Goal: Task Accomplishment & Management: Use online tool/utility

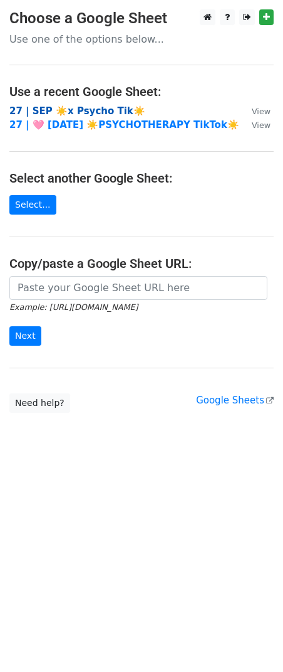
click at [88, 112] on strong "27 | SEP ☀️x Psycho Tik☀️" at bounding box center [77, 110] width 136 height 11
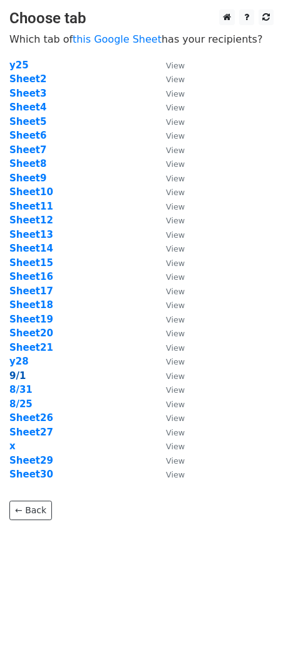
click at [20, 378] on strong "9/1" at bounding box center [17, 375] width 16 height 11
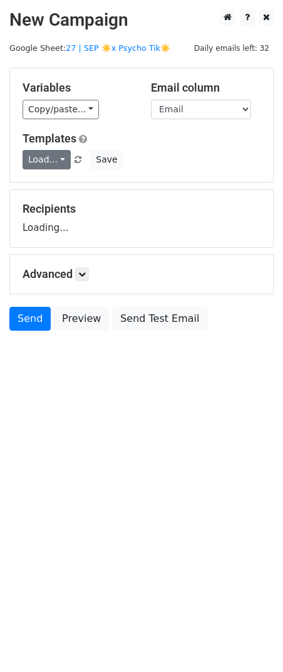
click at [43, 159] on link "Load..." at bounding box center [47, 159] width 48 height 19
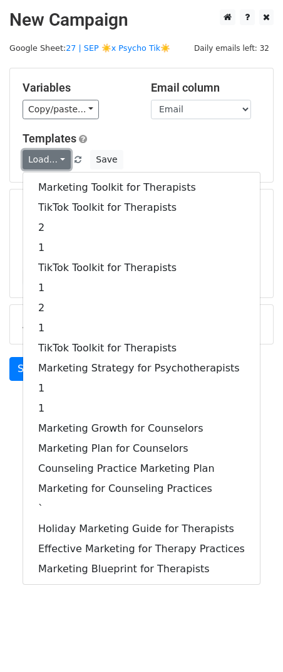
click at [43, 159] on link "Load..." at bounding box center [47, 159] width 48 height 19
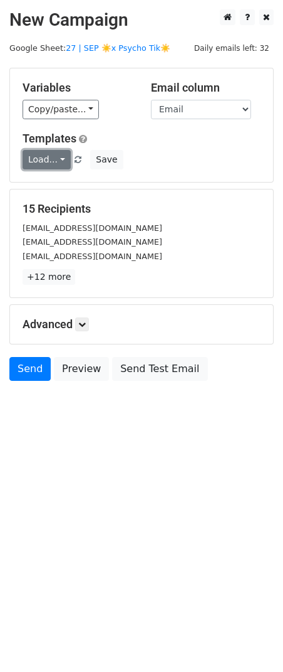
click at [45, 165] on link "Load..." at bounding box center [47, 159] width 48 height 19
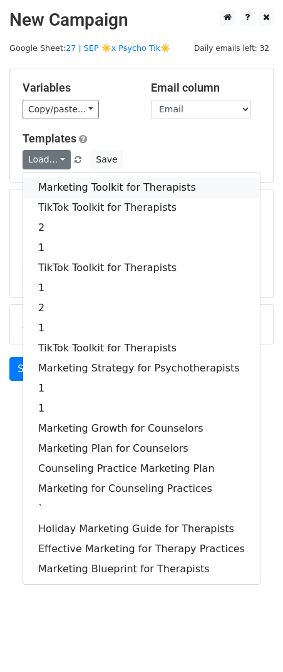
click at [46, 194] on link "Marketing Toolkit for Therapists" at bounding box center [141, 187] width 237 height 20
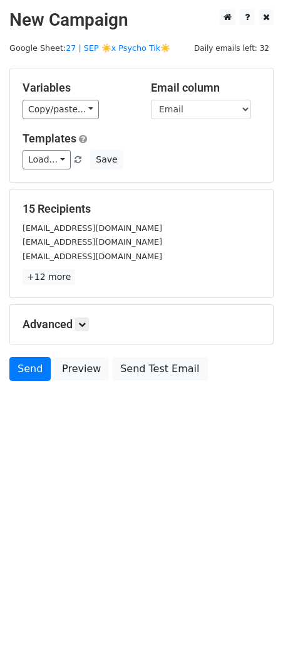
click at [88, 332] on div "Advanced Tracking Track Opens UTM Codes Track Clicks Filters Only include sprea…" at bounding box center [141, 324] width 263 height 39
click at [86, 321] on icon at bounding box center [82, 324] width 8 height 8
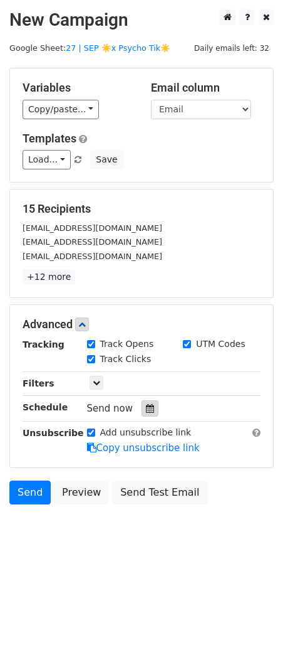
click at [148, 408] on icon at bounding box center [150, 408] width 8 height 9
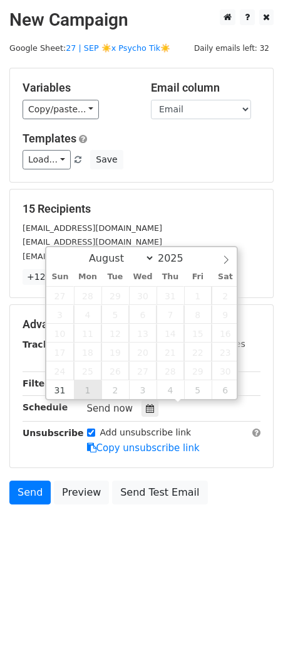
type input "2025-09-01 12:00"
select select "8"
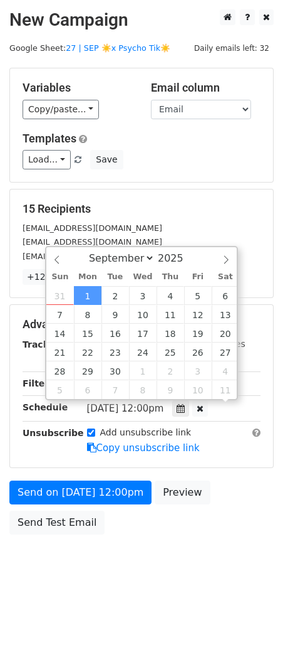
scroll to position [1, 0]
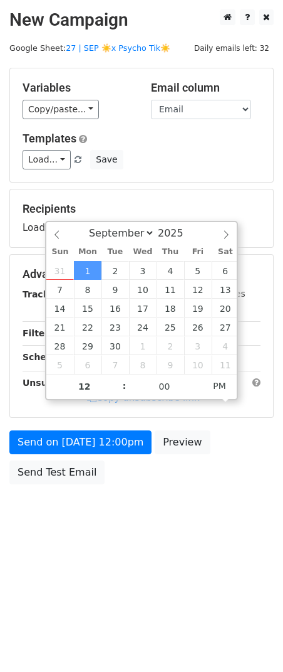
click at [66, 457] on div "Send on Sep 1 at 12:00pm Preview Send Test Email" at bounding box center [141, 460] width 283 height 60
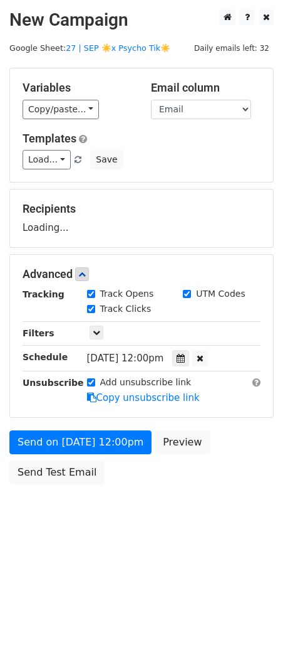
click at [66, 454] on div "Send on Sep 1 at 12:00pm Preview Send Test Email" at bounding box center [141, 460] width 283 height 60
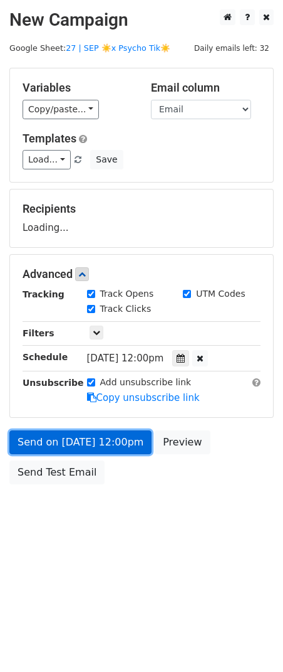
click at [66, 450] on link "Send on Sep 1 at 12:00pm" at bounding box center [80, 442] width 142 height 24
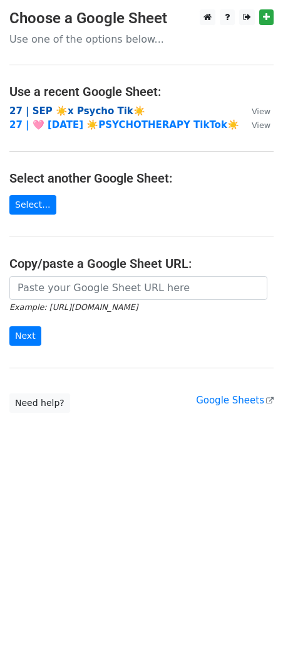
click at [98, 112] on strong "27 | SEP ☀️x Psycho Tik☀️" at bounding box center [77, 110] width 136 height 11
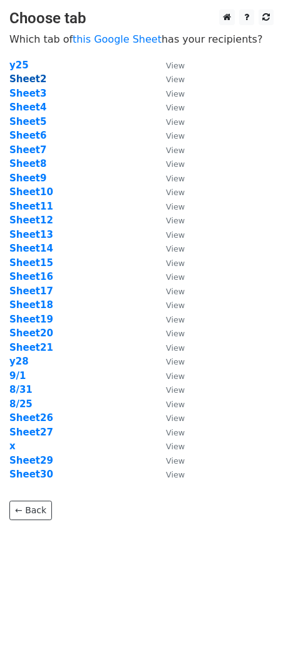
click at [36, 83] on strong "Sheet2" at bounding box center [27, 78] width 37 height 11
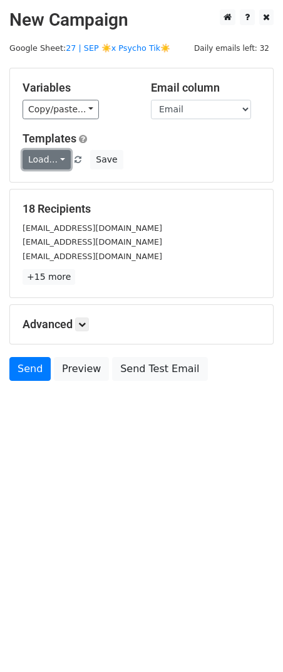
click at [45, 159] on link "Load..." at bounding box center [47, 159] width 48 height 19
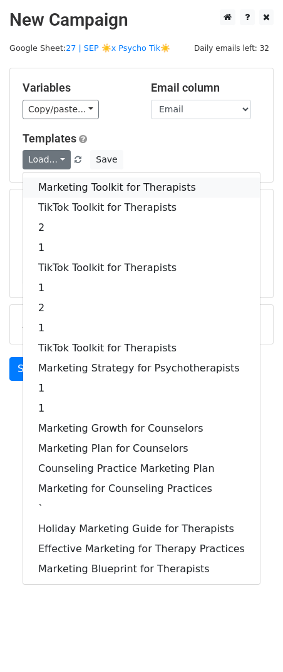
click at [53, 184] on link "Marketing Toolkit for Therapists" at bounding box center [141, 187] width 237 height 20
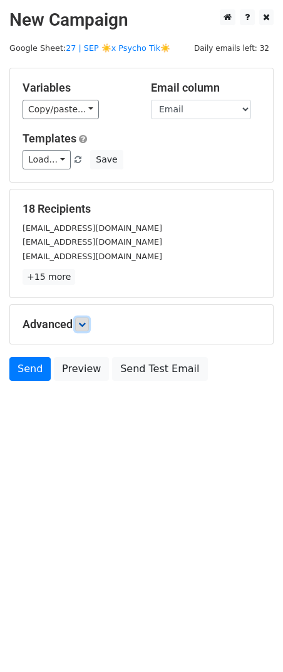
click at [84, 328] on link at bounding box center [82, 324] width 14 height 14
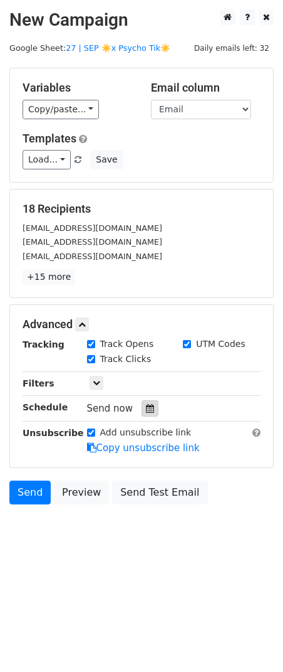
click at [146, 412] on icon at bounding box center [150, 408] width 8 height 9
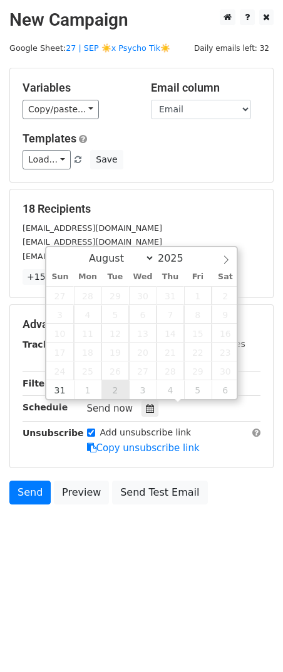
type input "2025-09-02 12:00"
select select "8"
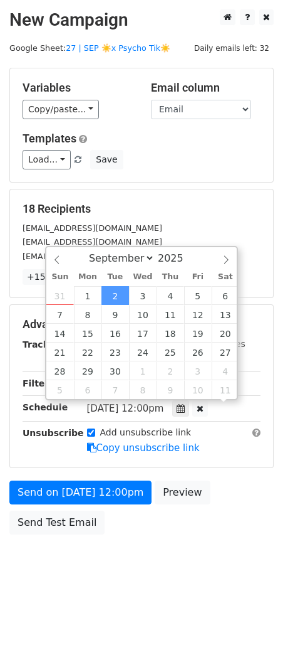
scroll to position [1, 0]
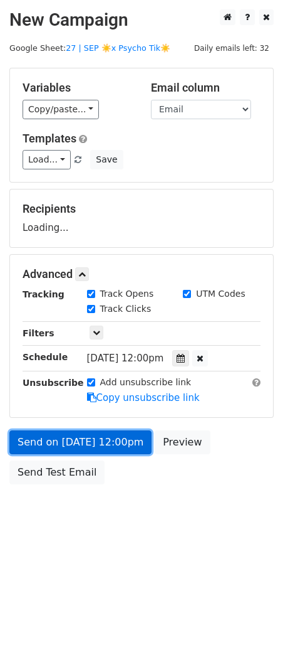
click at [99, 433] on link "Send on Sep 2 at 12:00pm" at bounding box center [80, 442] width 142 height 24
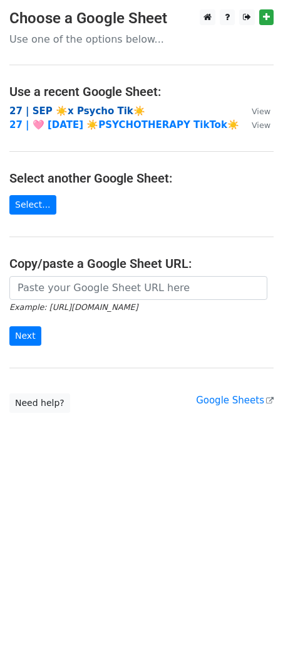
click at [103, 110] on strong "27 | SEP ☀️x Psycho Tik☀️" at bounding box center [77, 110] width 136 height 11
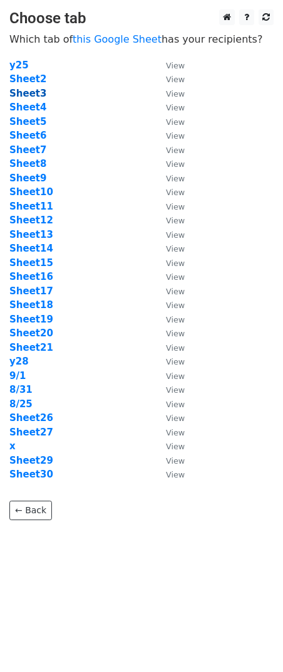
click at [34, 94] on strong "Sheet3" at bounding box center [27, 93] width 37 height 11
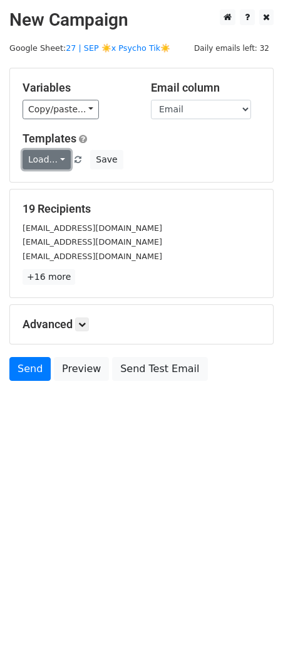
click at [41, 160] on link "Load..." at bounding box center [47, 159] width 48 height 19
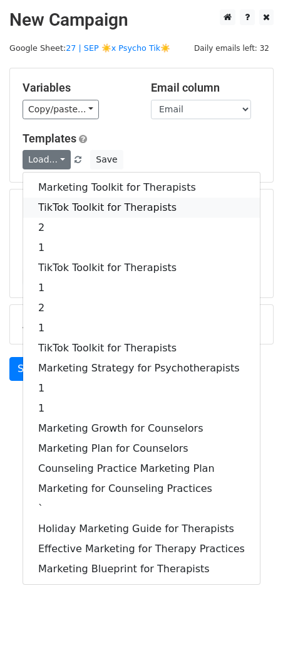
click at [54, 209] on link "TikTok Toolkit for Therapists" at bounding box center [141, 208] width 237 height 20
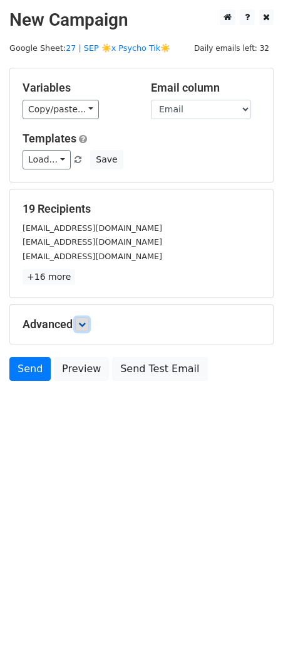
click at [83, 327] on icon at bounding box center [82, 324] width 8 height 8
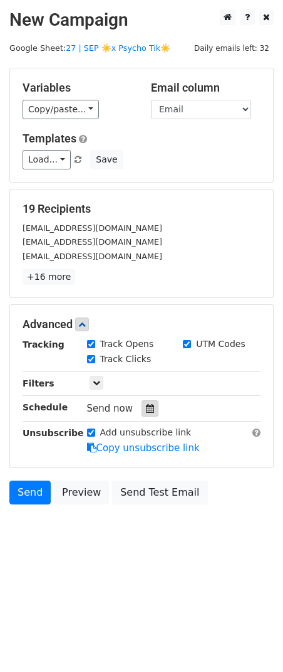
click at [146, 408] on icon at bounding box center [150, 408] width 8 height 9
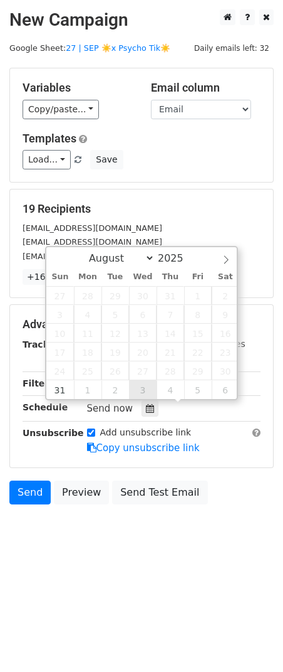
type input "[DATE] 12:00"
select select "8"
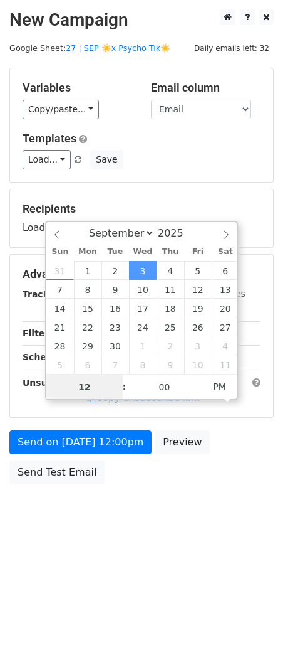
scroll to position [1, 0]
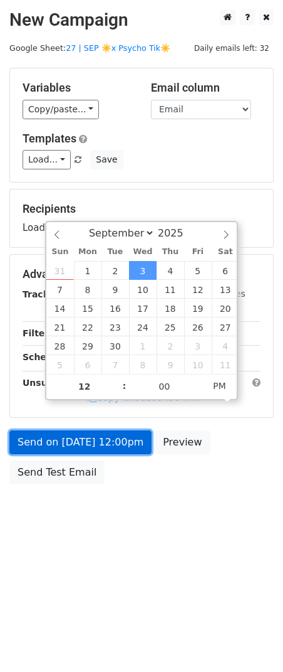
click at [109, 441] on link "Send on [DATE] 12:00pm" at bounding box center [80, 442] width 142 height 24
